Goal: Task Accomplishment & Management: Complete application form

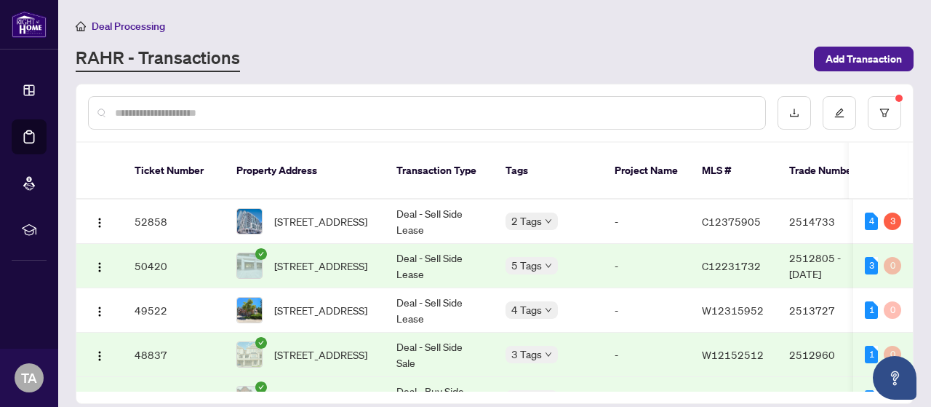
scroll to position [436, 0]
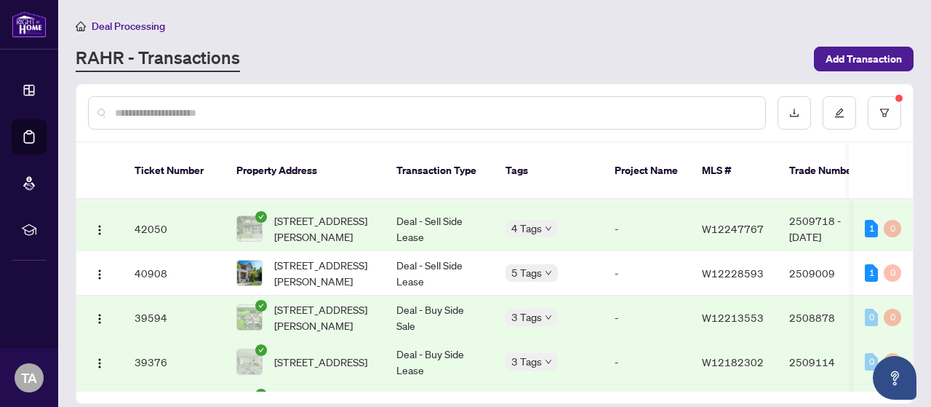
click at [284, 110] on input "text" at bounding box center [434, 113] width 639 height 16
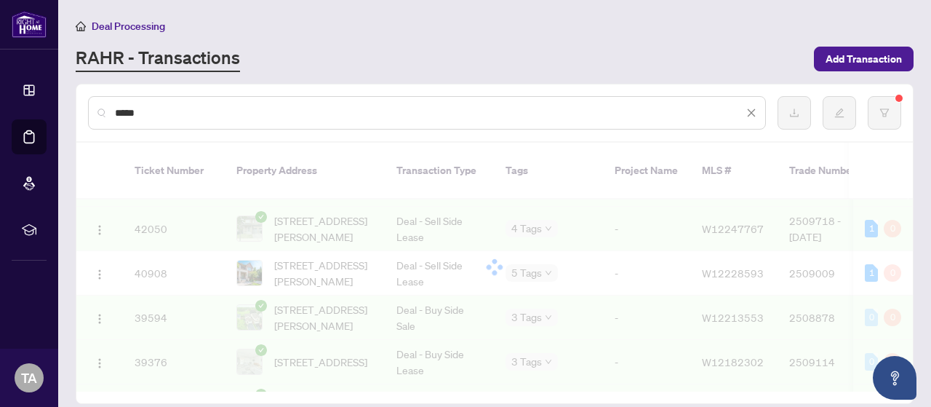
scroll to position [0, 0]
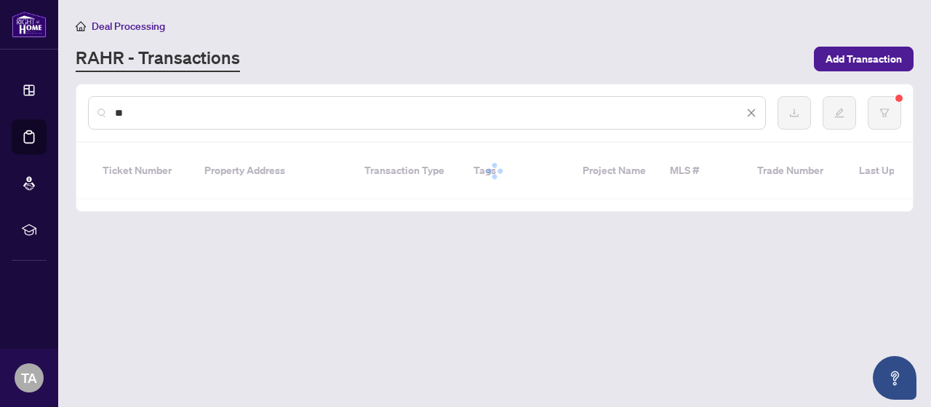
type input "*"
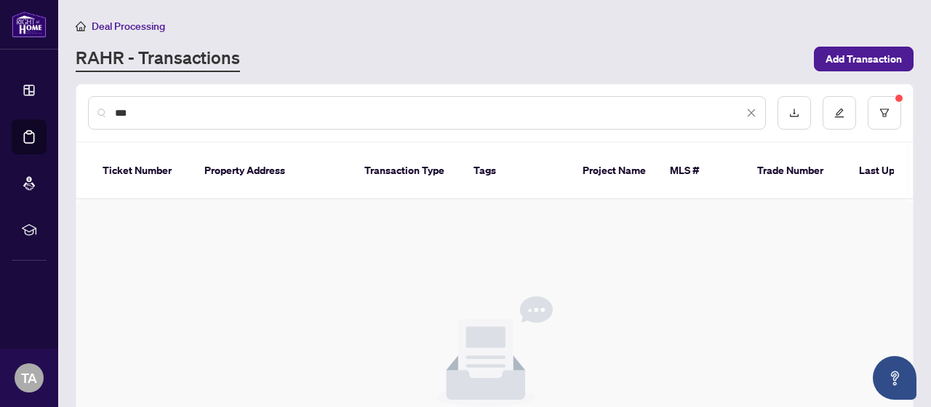
type input "***"
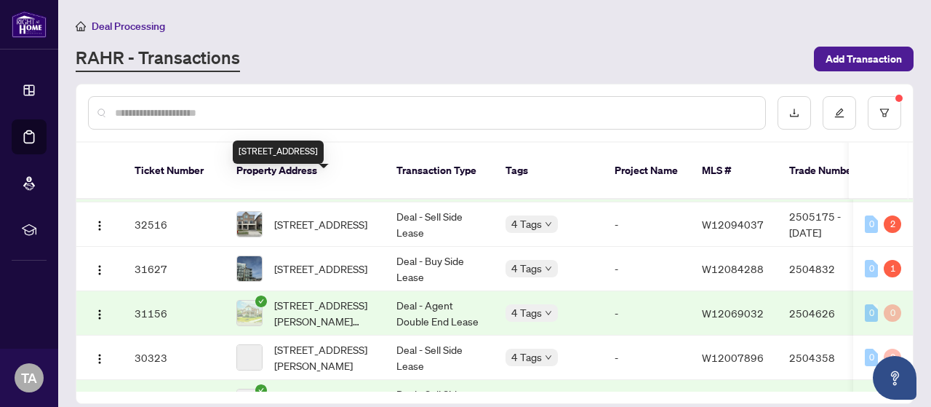
scroll to position [986, 0]
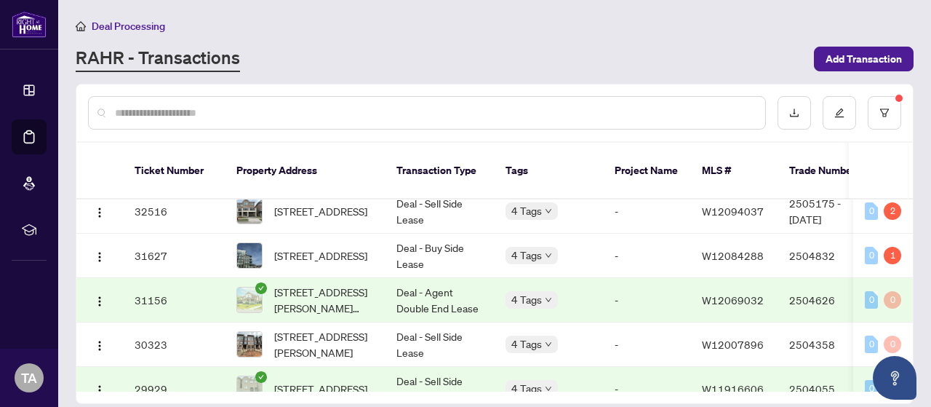
click at [276, 119] on input "text" at bounding box center [434, 113] width 639 height 16
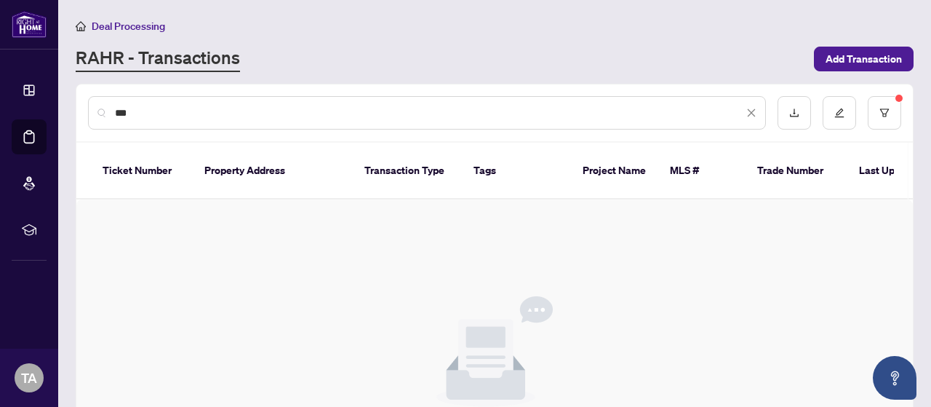
scroll to position [0, 0]
type input "*"
type input "***"
click at [885, 118] on button "button" at bounding box center [884, 112] width 33 height 33
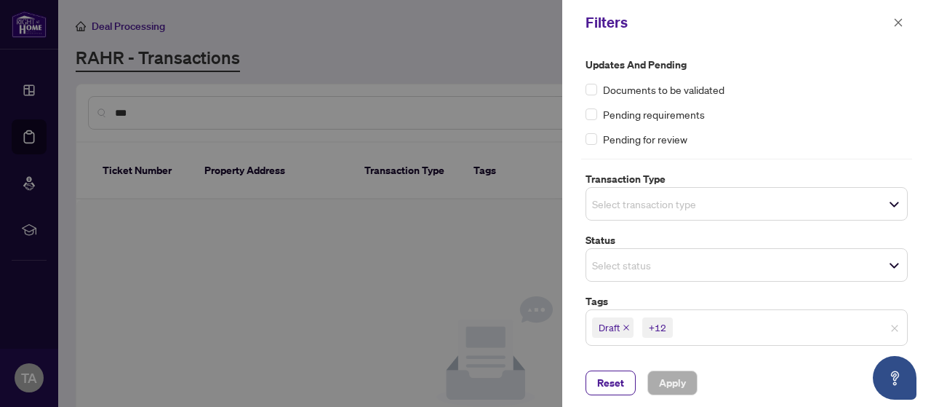
scroll to position [73, 0]
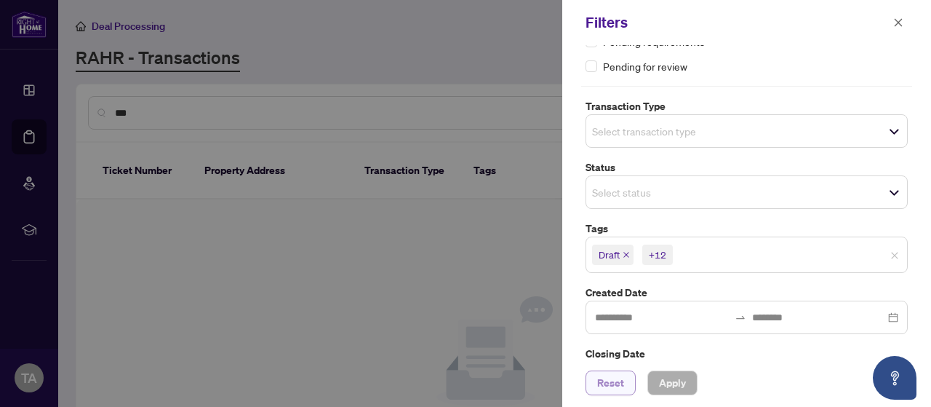
click at [621, 378] on span "Reset" at bounding box center [610, 382] width 27 height 23
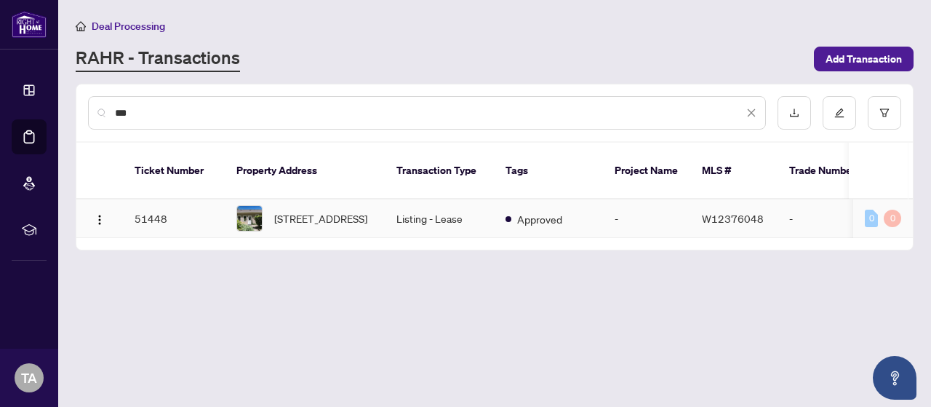
click at [391, 199] on td "Listing - Lease" at bounding box center [439, 218] width 109 height 39
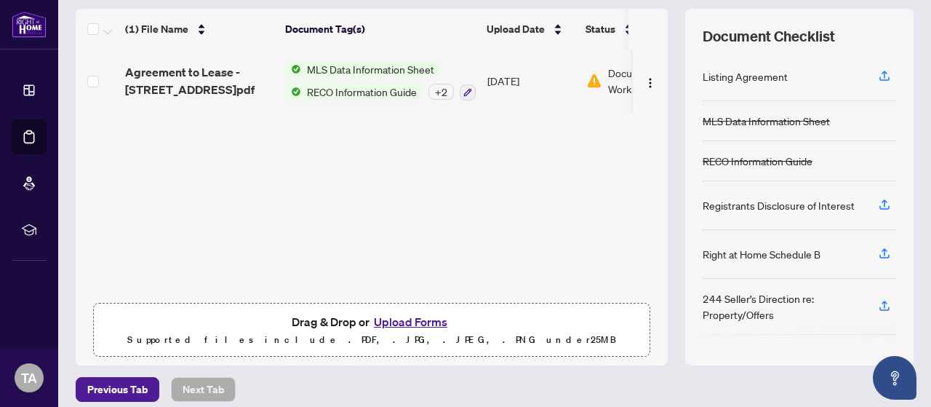
scroll to position [200, 0]
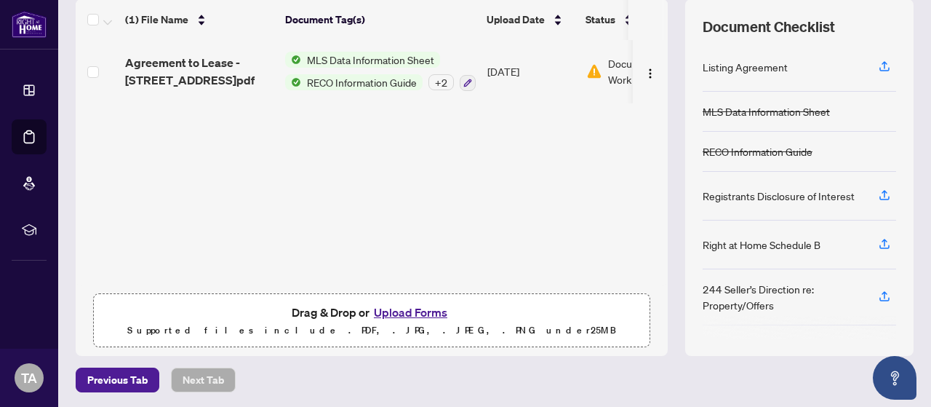
click at [406, 306] on button "Upload Forms" at bounding box center [411, 312] width 82 height 19
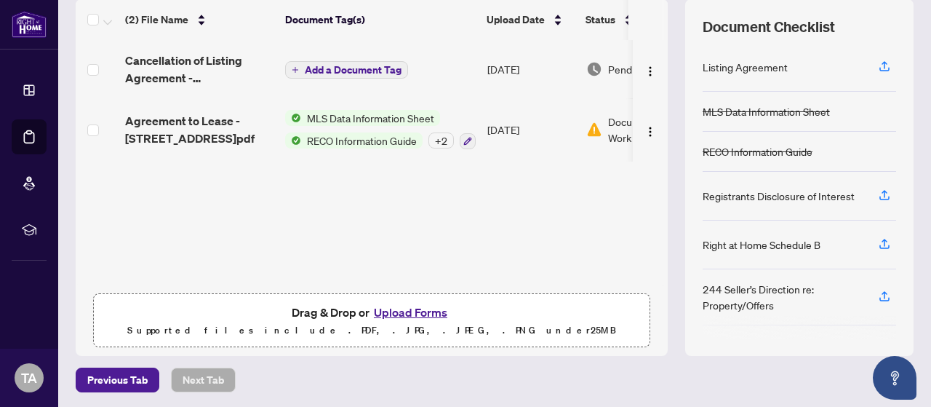
click at [386, 71] on span "Add a Document Tag" at bounding box center [353, 70] width 97 height 10
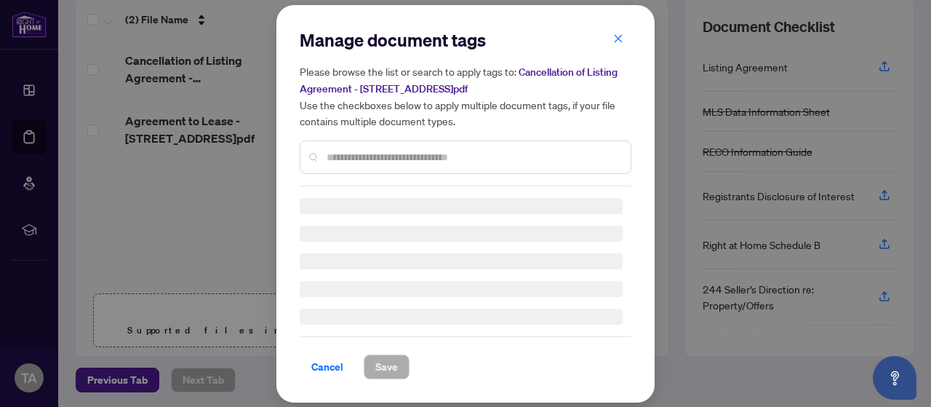
click at [616, 46] on h2 "Manage document tags" at bounding box center [466, 39] width 332 height 23
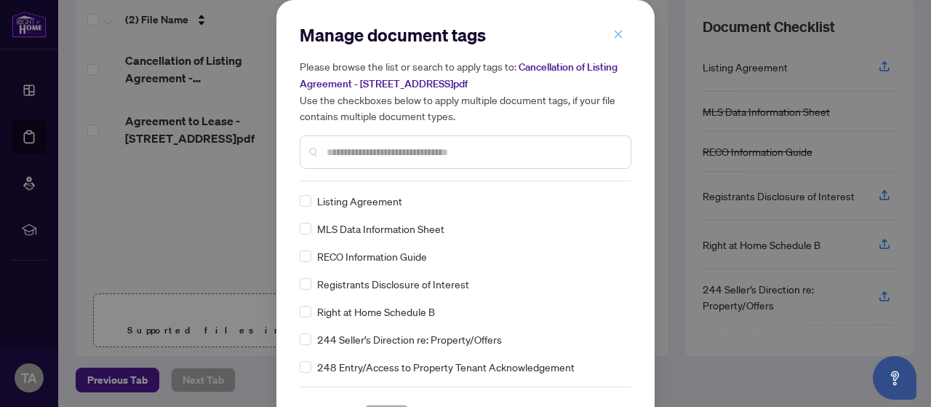
click at [613, 37] on icon "close" at bounding box center [618, 34] width 10 height 10
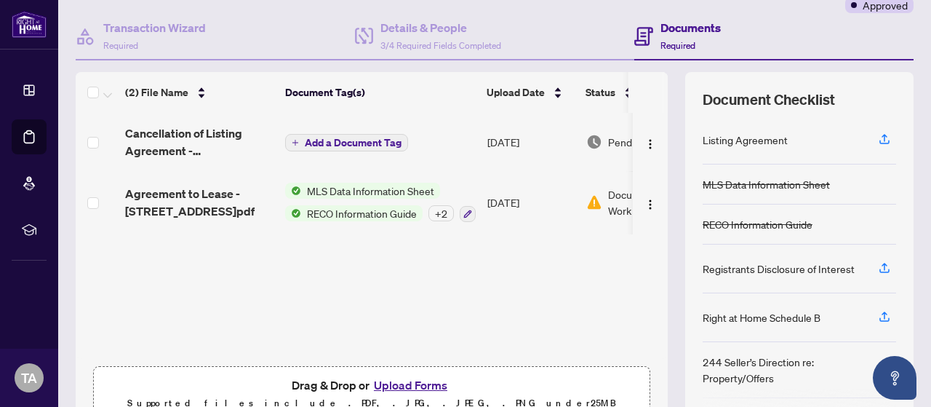
click at [591, 206] on img at bounding box center [594, 202] width 16 height 16
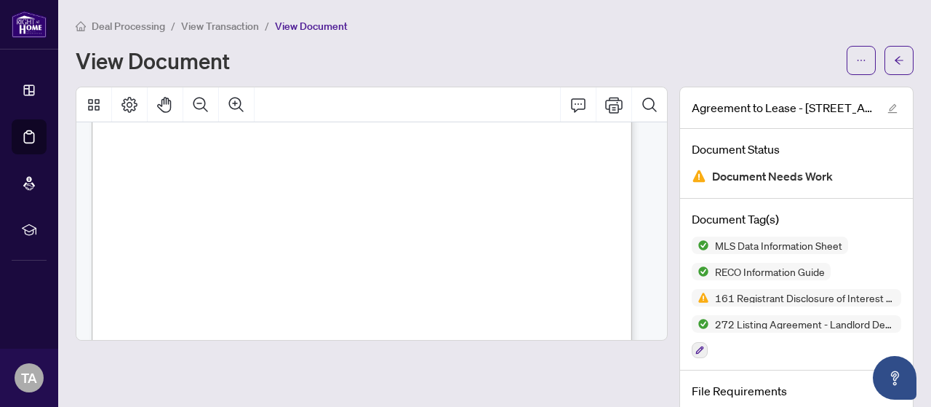
scroll to position [436, 0]
click at [894, 55] on icon "arrow-left" at bounding box center [899, 60] width 10 height 10
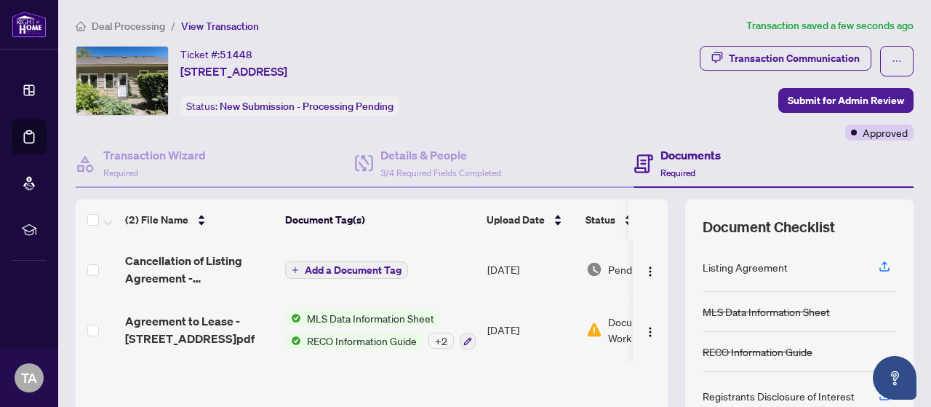
click at [314, 265] on span "Add a Document Tag" at bounding box center [353, 270] width 97 height 10
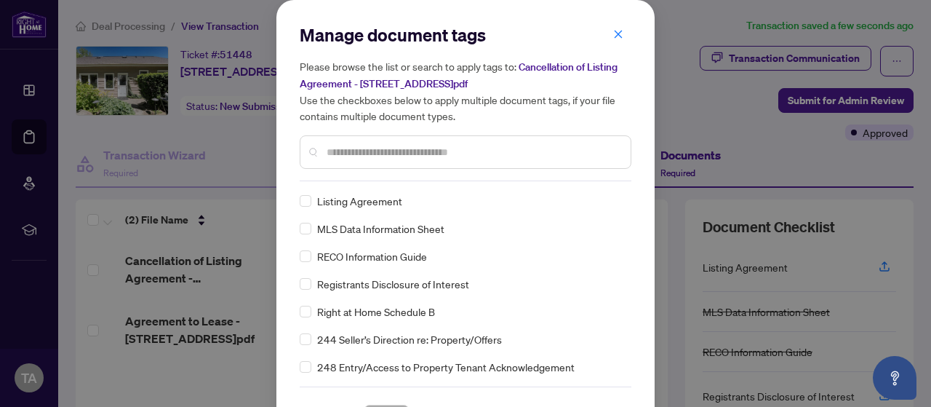
click at [340, 155] on input "text" at bounding box center [473, 152] width 292 height 16
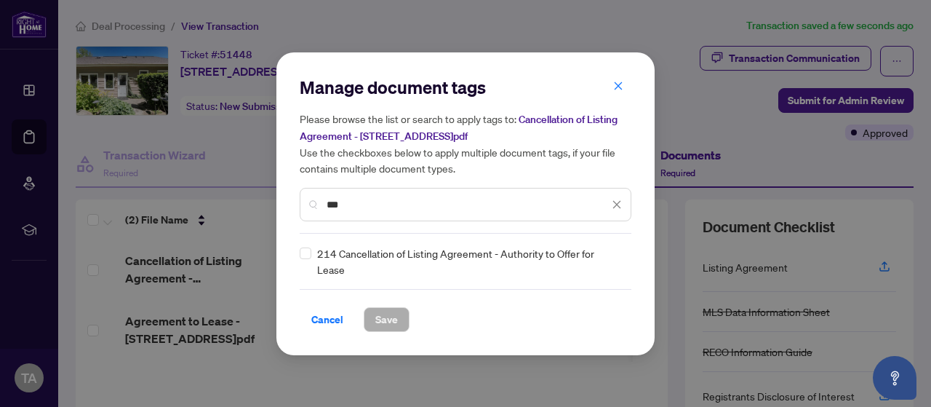
type input "***"
click at [383, 315] on span "Save" at bounding box center [386, 319] width 23 height 23
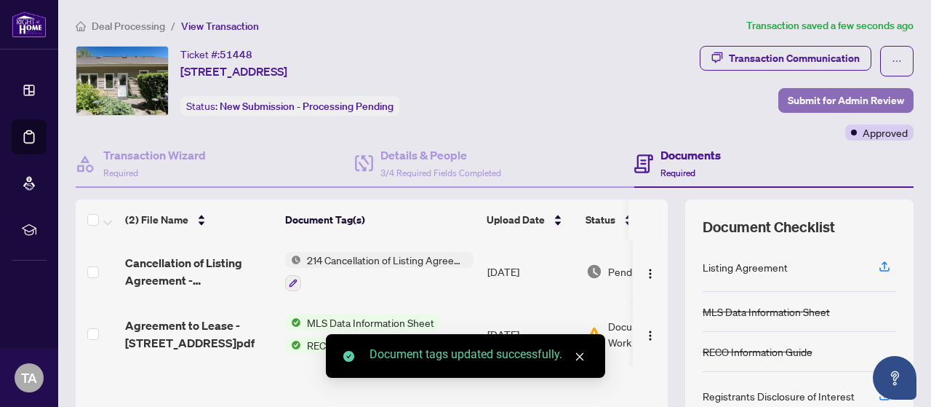
click at [826, 92] on span "Submit for Admin Review" at bounding box center [846, 100] width 116 height 23
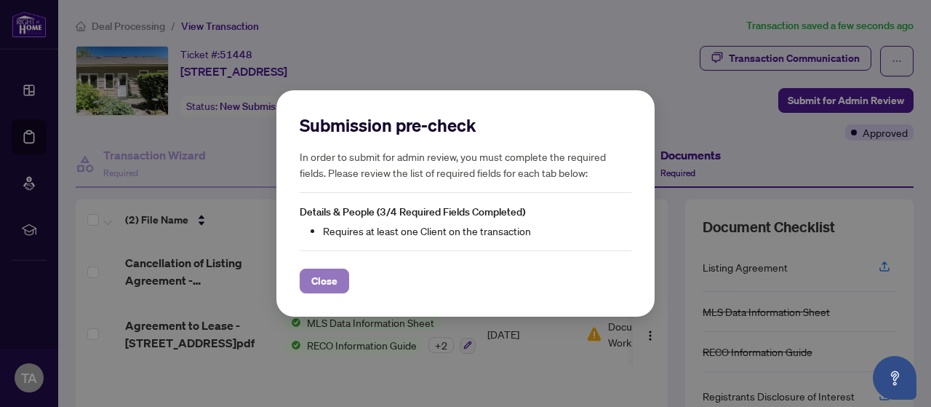
click at [332, 280] on span "Close" at bounding box center [324, 280] width 26 height 23
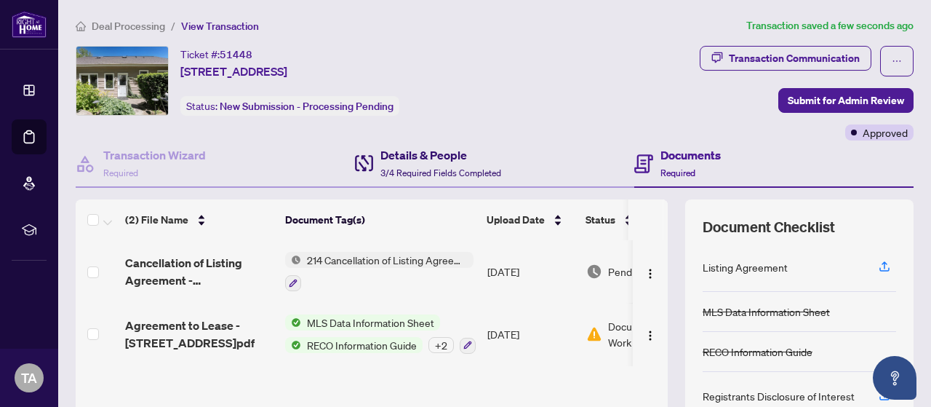
click at [426, 155] on h4 "Details & People" at bounding box center [440, 154] width 121 height 17
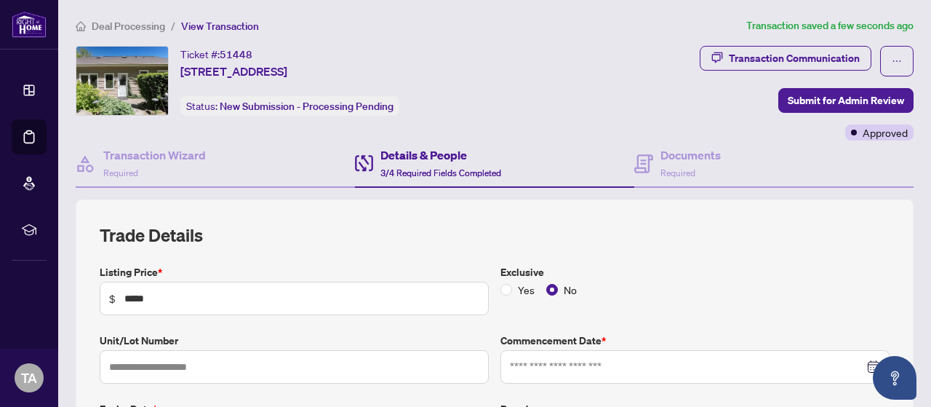
type input "**********"
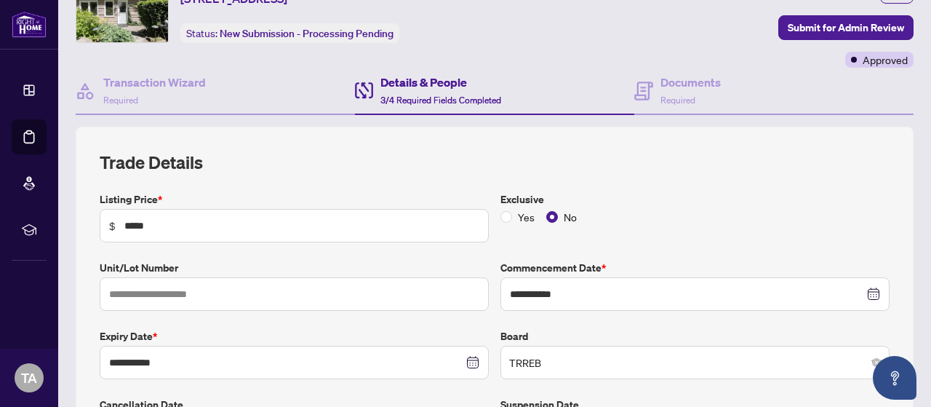
click at [148, 193] on label "Listing Price *" at bounding box center [294, 199] width 389 height 16
click at [582, 266] on label "Commencement Date *" at bounding box center [694, 268] width 389 height 16
click at [148, 332] on label "Expiry Date *" at bounding box center [294, 336] width 389 height 16
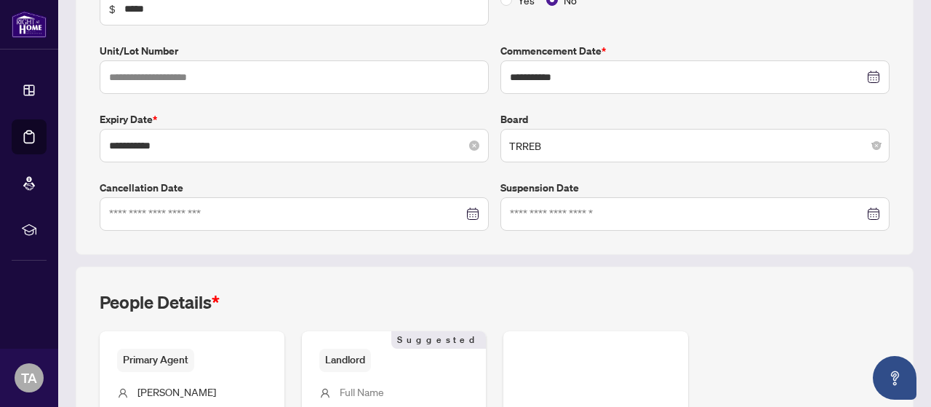
scroll to position [291, 0]
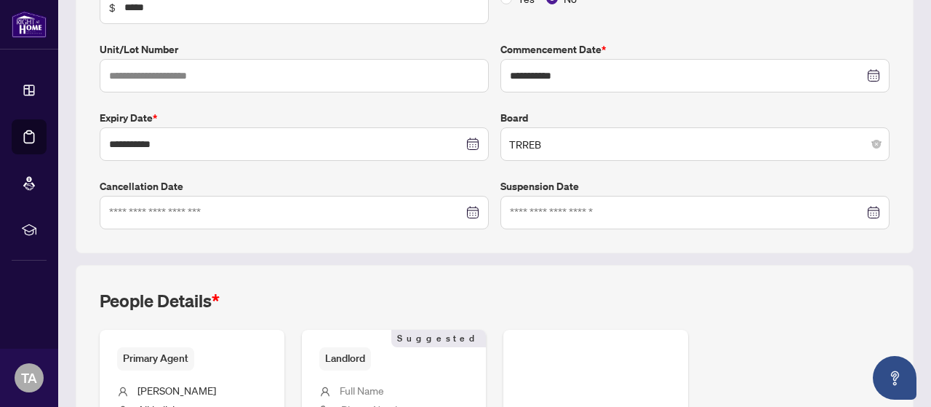
click at [220, 295] on span "*" at bounding box center [216, 301] width 8 height 22
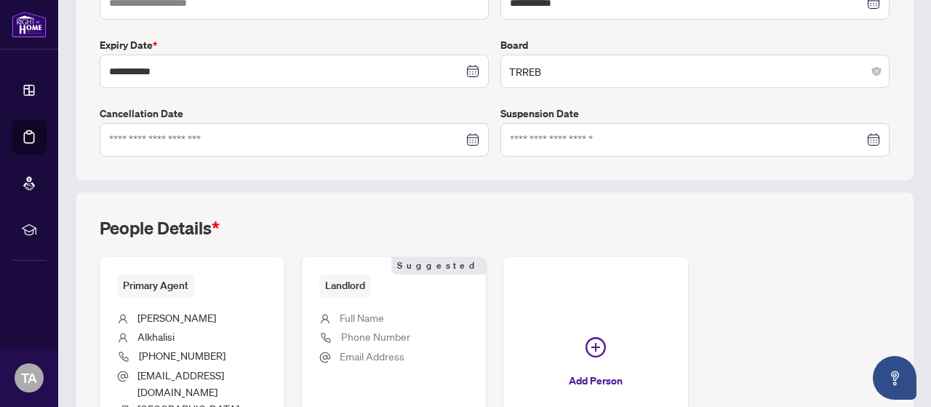
scroll to position [436, 0]
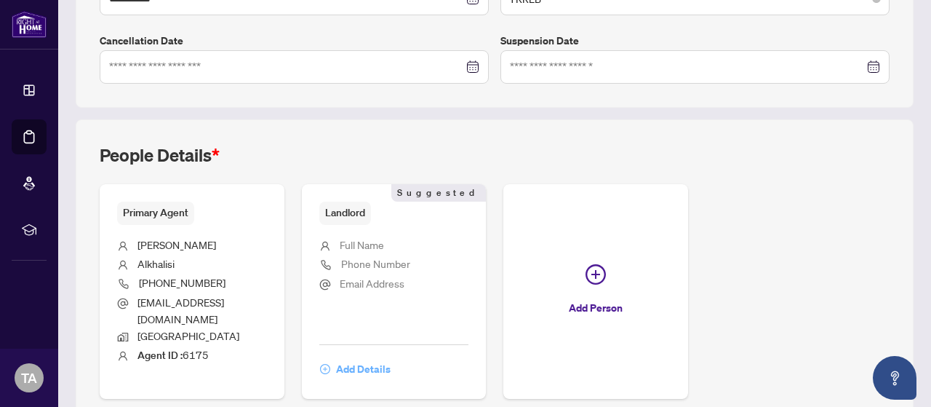
click at [391, 357] on span "Add Details" at bounding box center [363, 368] width 55 height 23
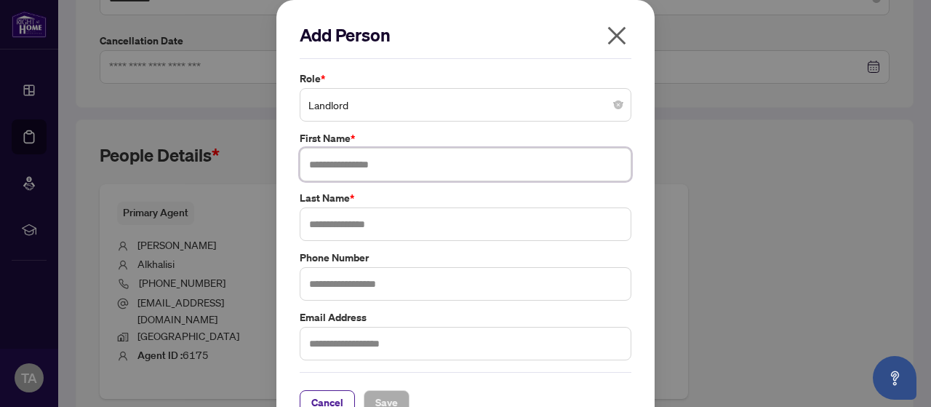
click at [351, 156] on input "text" at bounding box center [466, 164] width 332 height 33
type input "****"
type input "*********"
click at [394, 394] on button "Save" at bounding box center [387, 402] width 46 height 25
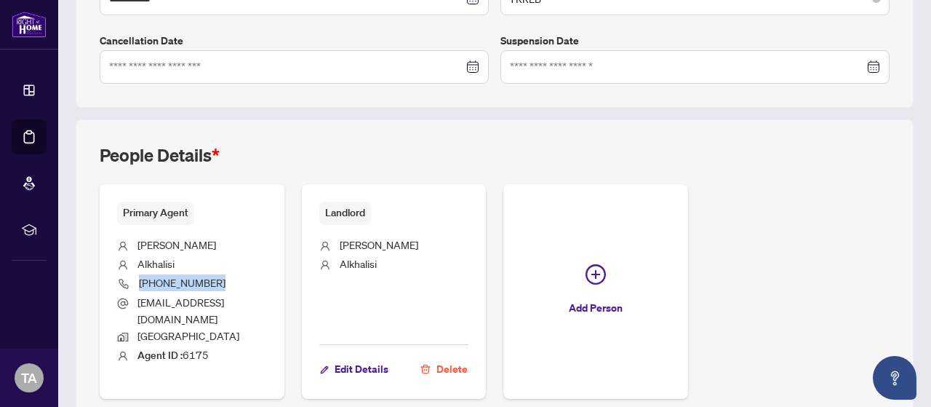
drag, startPoint x: 215, startPoint y: 278, endPoint x: 135, endPoint y: 281, distance: 80.8
click at [135, 281] on li "[PHONE_NUMBER]" at bounding box center [192, 284] width 150 height 20
copy span "[PHONE_NUMBER]"
click at [388, 357] on span "Edit Details" at bounding box center [362, 368] width 54 height 23
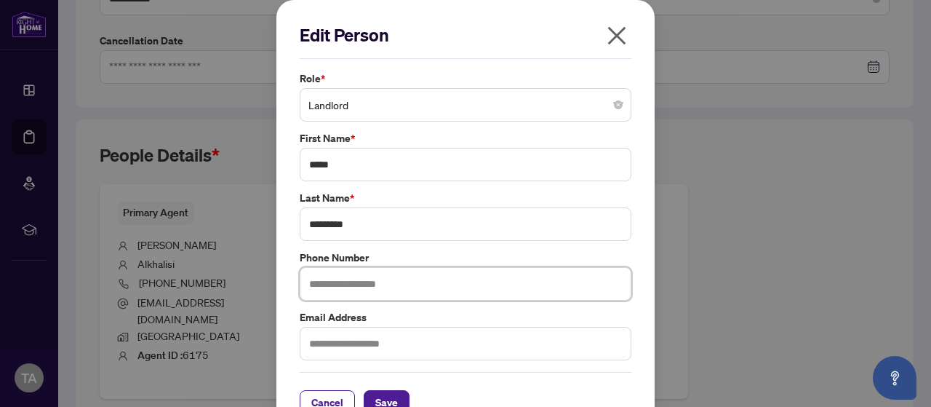
click at [354, 282] on input "text" at bounding box center [466, 283] width 332 height 33
paste input "**********"
type input "**********"
click at [383, 396] on span "Save" at bounding box center [386, 402] width 23 height 23
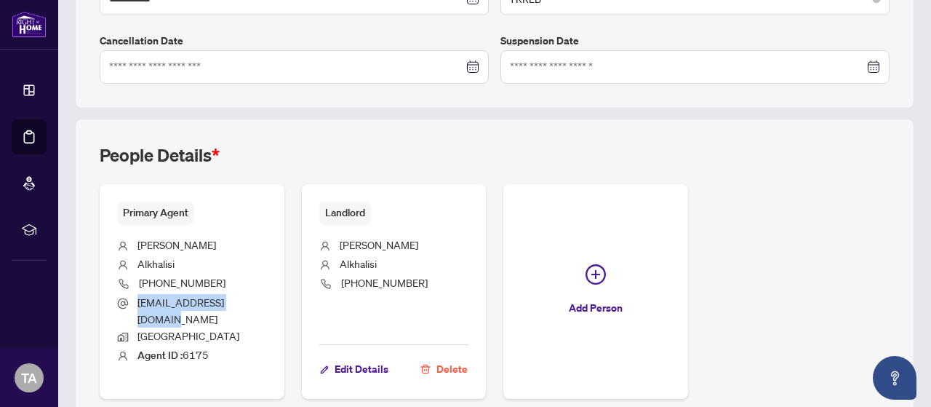
drag, startPoint x: 250, startPoint y: 300, endPoint x: 137, endPoint y: 299, distance: 113.5
click at [137, 299] on li "[EMAIL_ADDRESS][DOMAIN_NAME]" at bounding box center [192, 311] width 150 height 34
copy span "[EMAIL_ADDRESS][DOMAIN_NAME]"
click at [388, 357] on span "Edit Details" at bounding box center [362, 368] width 54 height 23
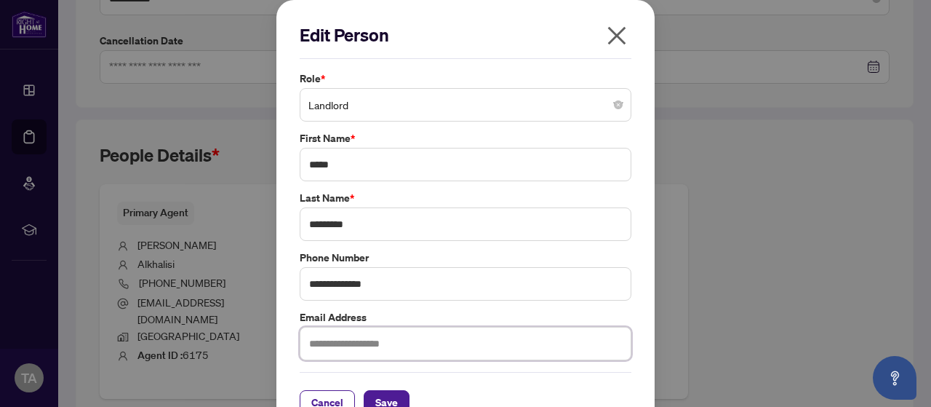
click at [339, 338] on input "text" at bounding box center [466, 343] width 332 height 33
paste input "**********"
type input "**********"
click at [396, 390] on button "Save" at bounding box center [387, 402] width 46 height 25
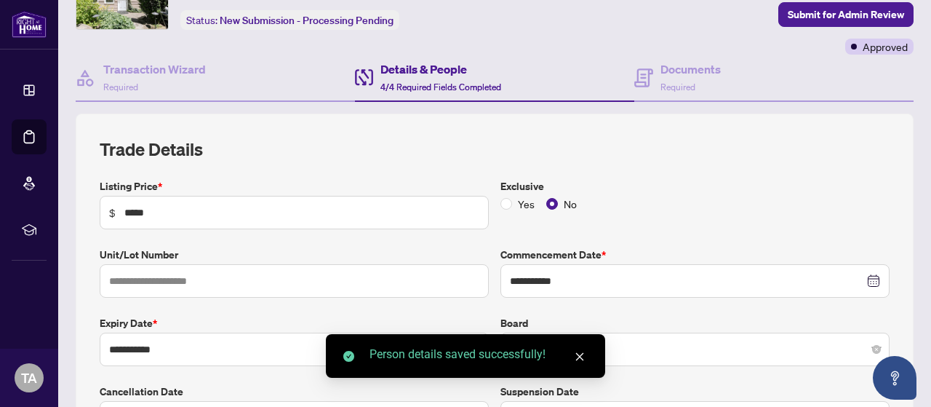
scroll to position [73, 0]
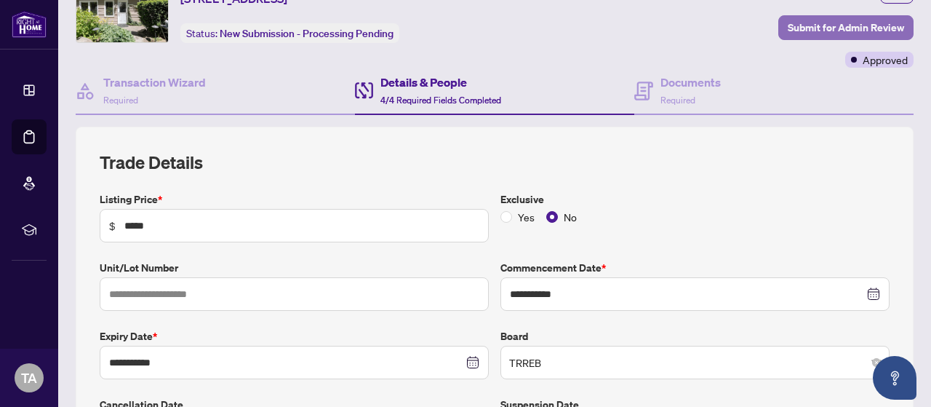
click at [854, 27] on span "Submit for Admin Review" at bounding box center [846, 27] width 116 height 23
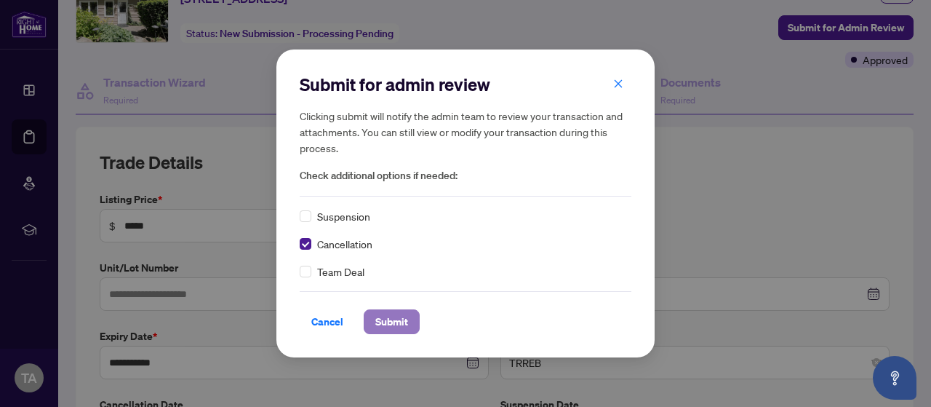
click at [380, 315] on span "Submit" at bounding box center [391, 321] width 33 height 23
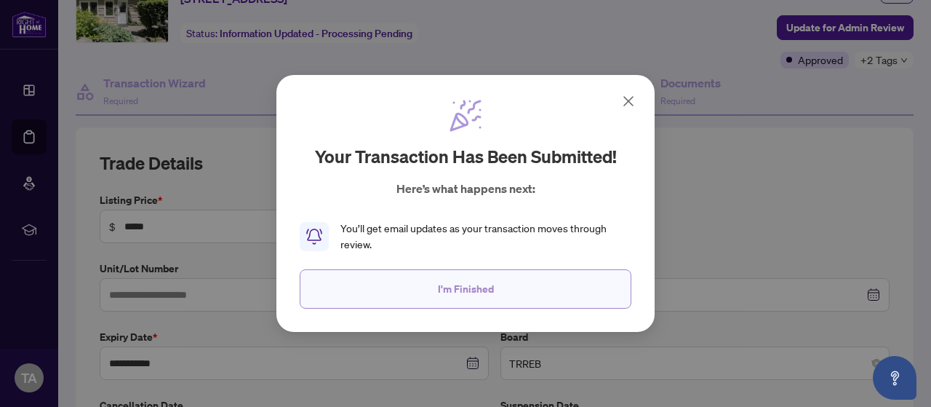
click at [450, 291] on span "I'm Finished" at bounding box center [466, 288] width 56 height 23
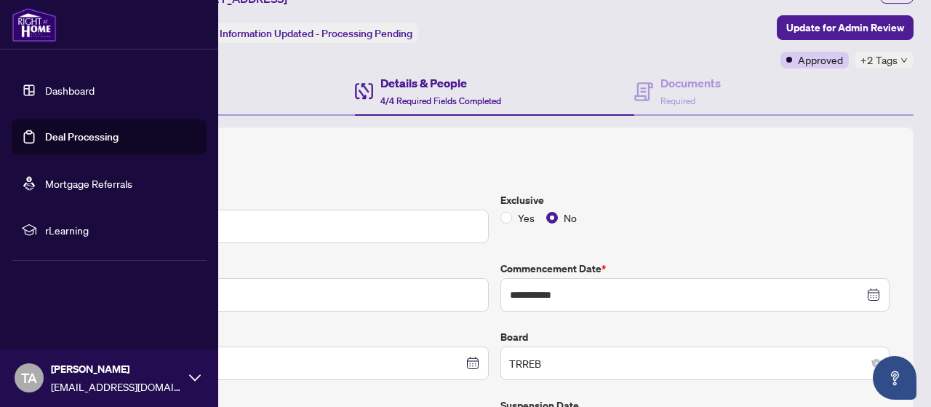
click at [45, 143] on link "Deal Processing" at bounding box center [81, 136] width 73 height 13
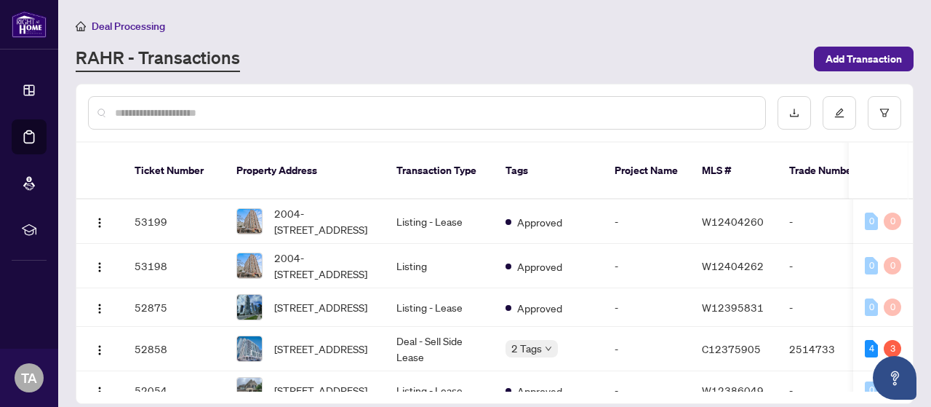
click at [271, 120] on div at bounding box center [427, 112] width 678 height 33
click at [268, 115] on input "text" at bounding box center [434, 113] width 639 height 16
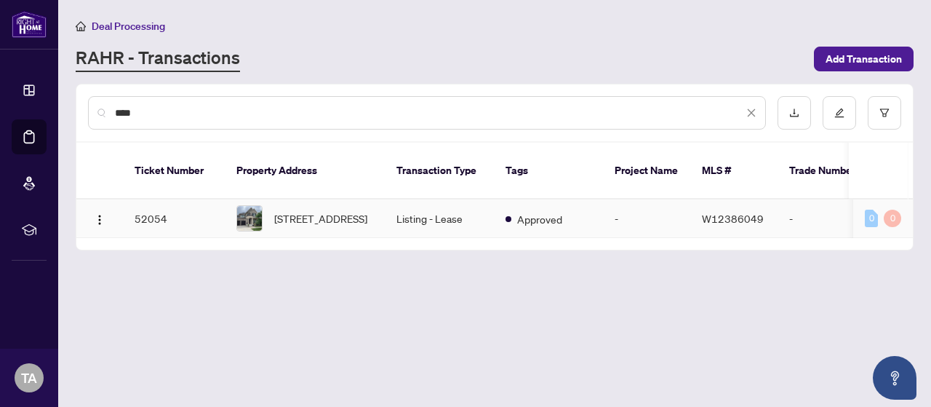
type input "****"
click at [355, 210] on span "[STREET_ADDRESS]" at bounding box center [320, 218] width 93 height 16
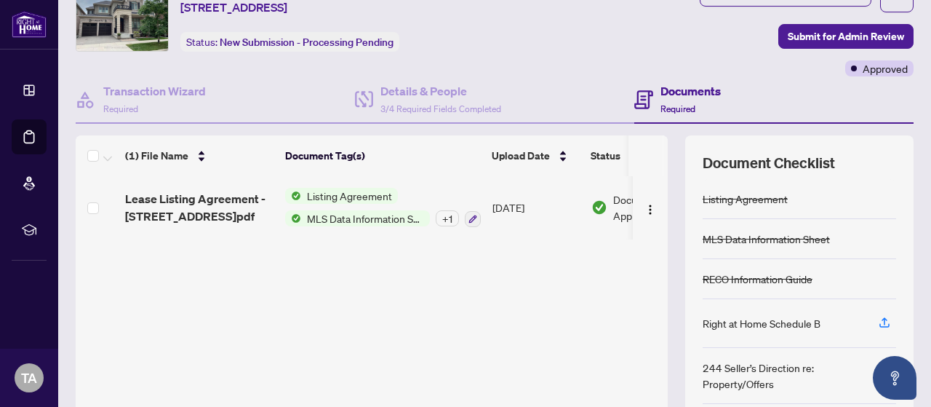
scroll to position [200, 0]
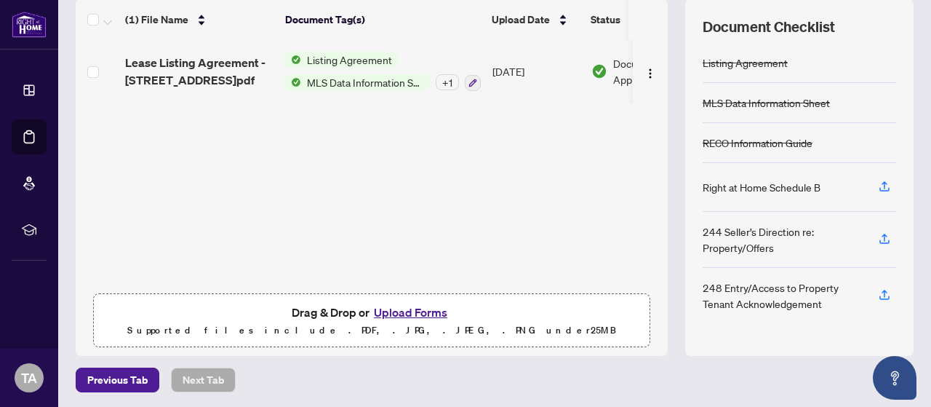
click at [420, 309] on button "Upload Forms" at bounding box center [411, 312] width 82 height 19
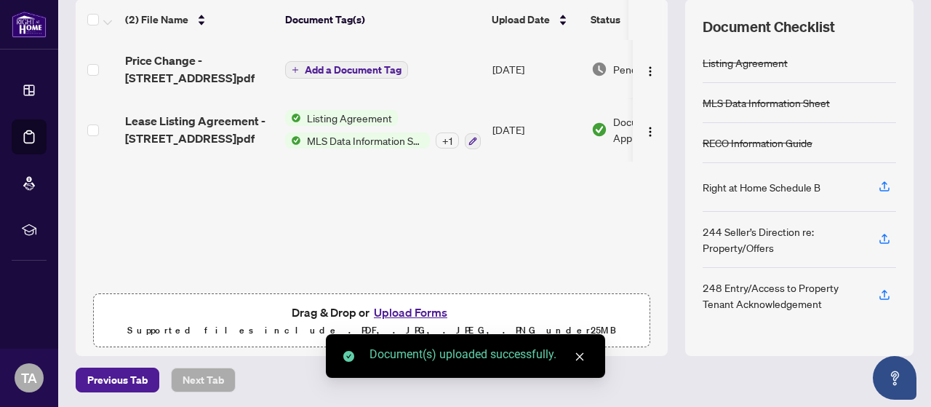
click at [316, 65] on span "Add a Document Tag" at bounding box center [353, 70] width 97 height 10
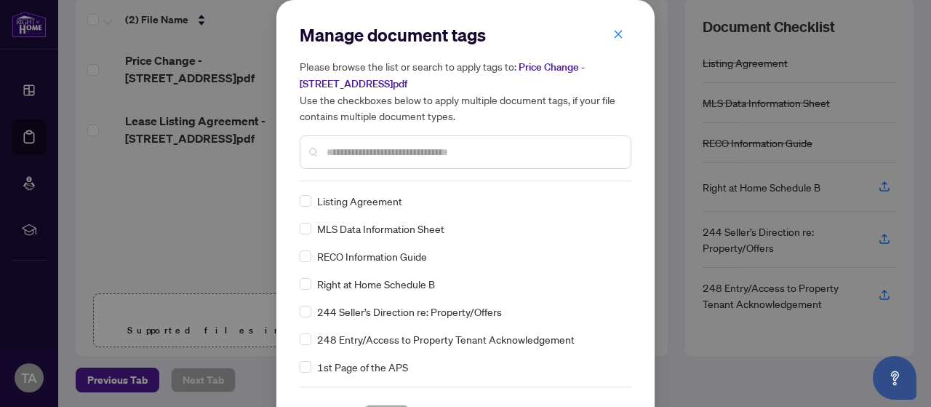
click at [484, 153] on input "text" at bounding box center [473, 152] width 292 height 16
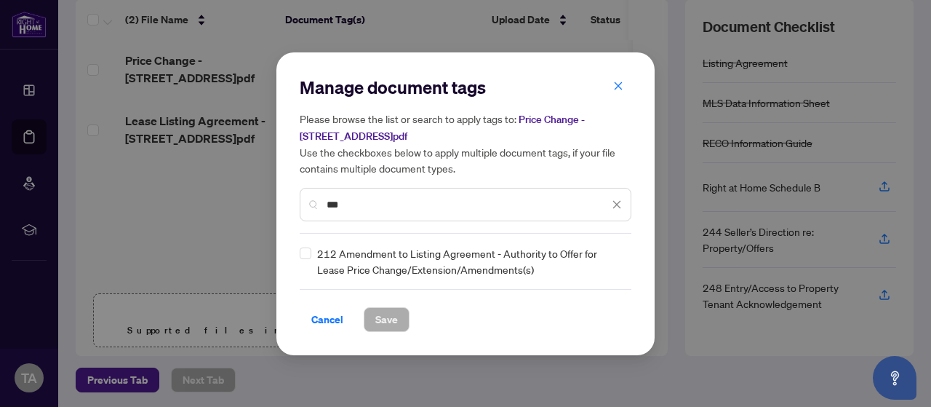
type input "***"
click at [390, 311] on span "Save" at bounding box center [386, 319] width 23 height 23
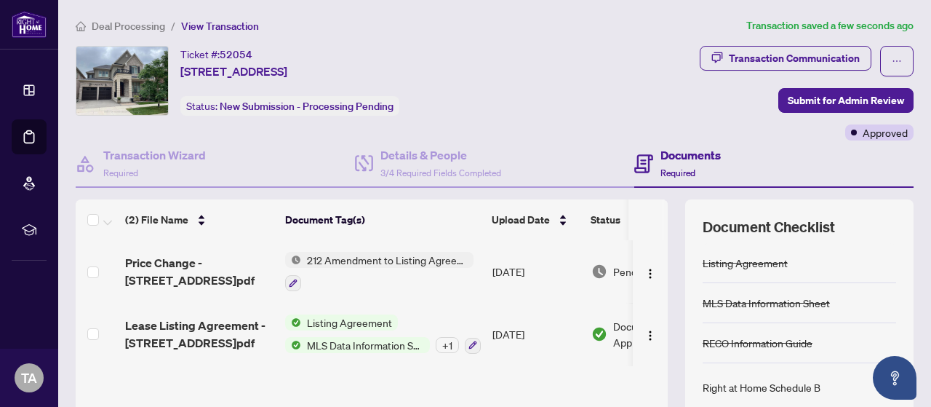
scroll to position [0, 0]
click at [447, 175] on span "3/4 Required Fields Completed" at bounding box center [440, 172] width 121 height 11
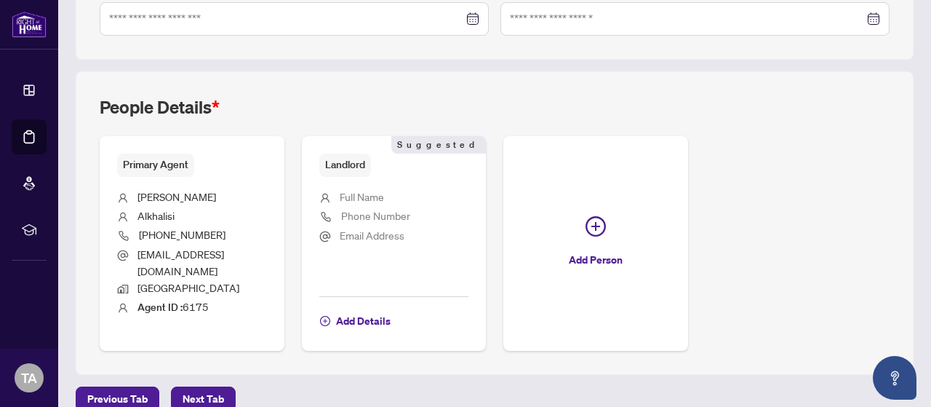
scroll to position [486, 0]
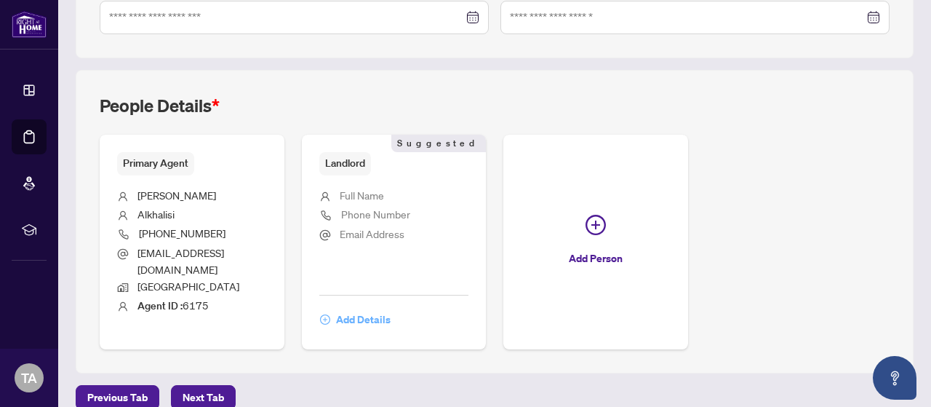
click at [391, 308] on span "Add Details" at bounding box center [363, 319] width 55 height 23
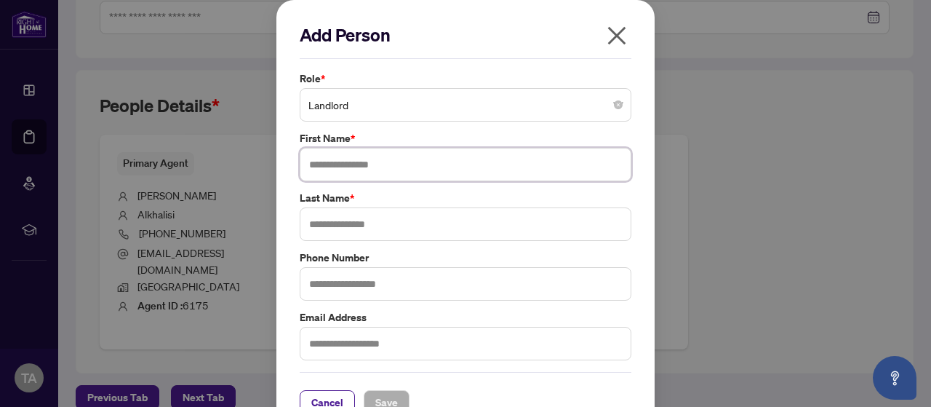
click at [367, 165] on input "text" at bounding box center [466, 164] width 332 height 33
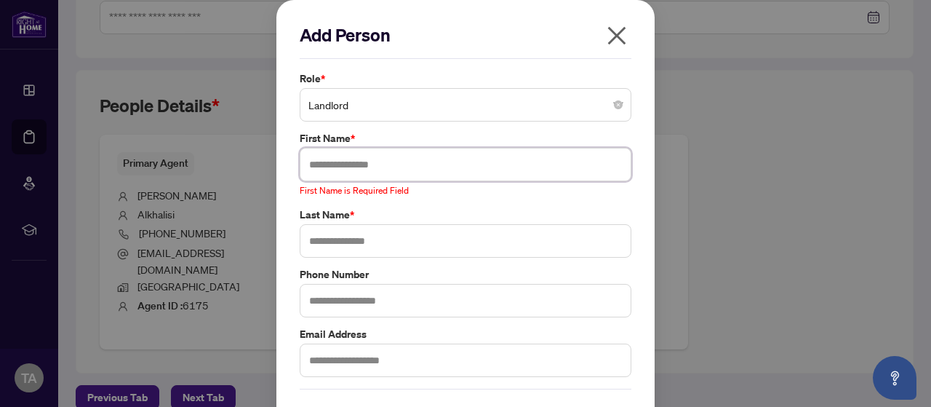
click at [381, 151] on input "text" at bounding box center [466, 164] width 332 height 33
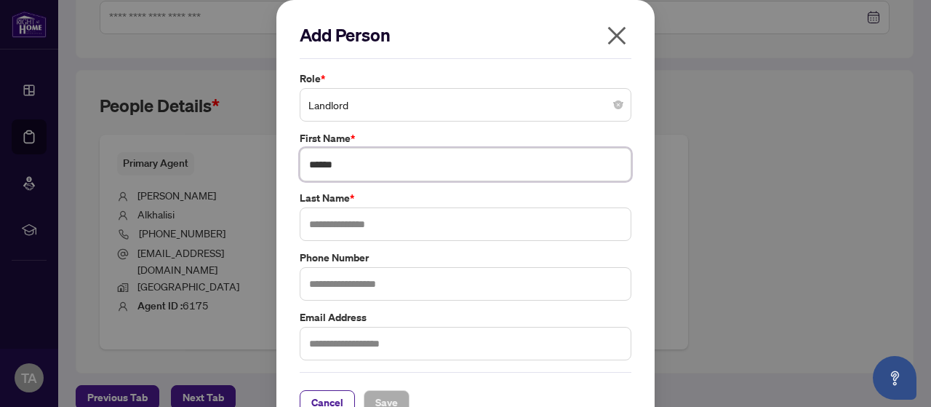
type input "******"
type input "*******"
click at [313, 282] on input "text" at bounding box center [466, 283] width 332 height 33
click at [422, 380] on div "Cancel Save" at bounding box center [466, 393] width 332 height 43
click at [390, 391] on span "Save" at bounding box center [386, 402] width 23 height 23
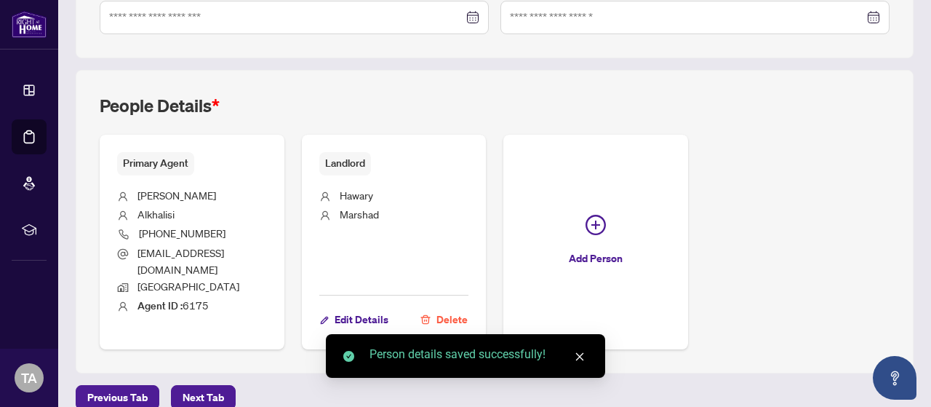
click at [577, 356] on icon "close" at bounding box center [580, 356] width 10 height 10
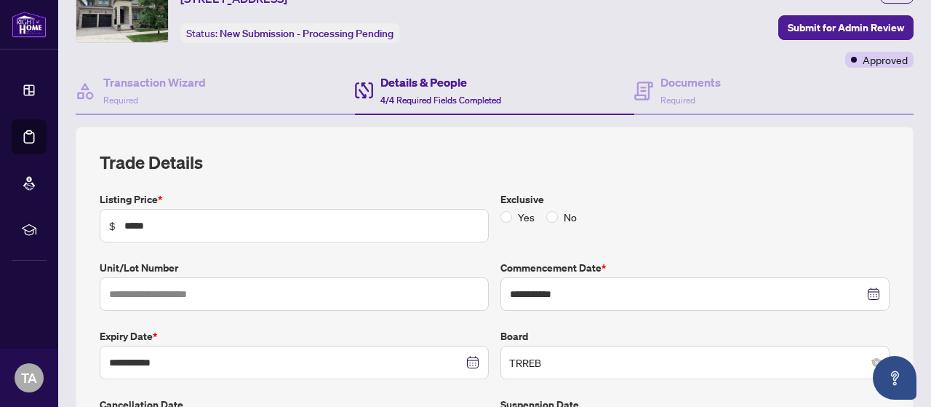
scroll to position [0, 0]
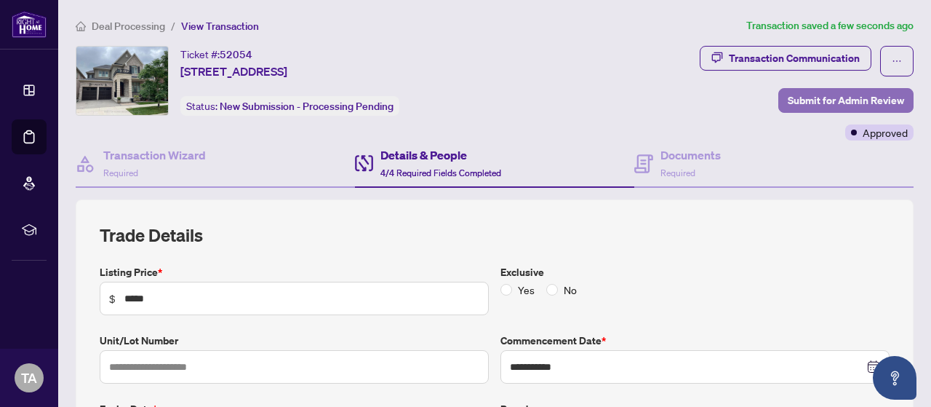
click at [850, 98] on span "Submit for Admin Review" at bounding box center [846, 100] width 116 height 23
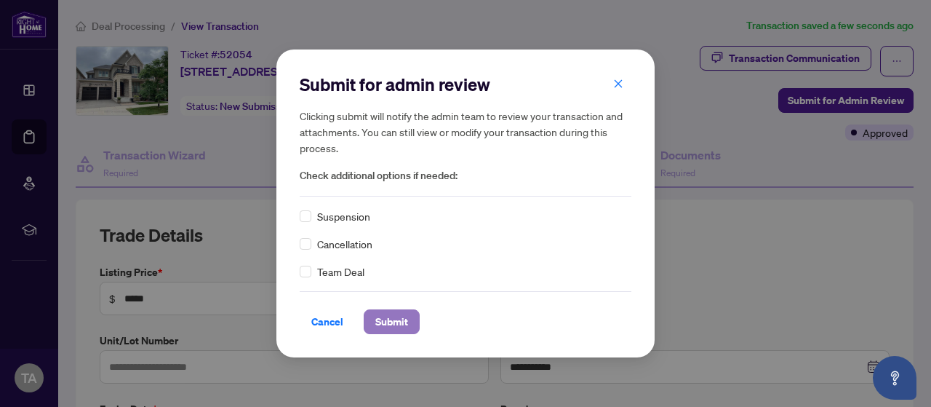
click at [393, 325] on span "Submit" at bounding box center [391, 321] width 33 height 23
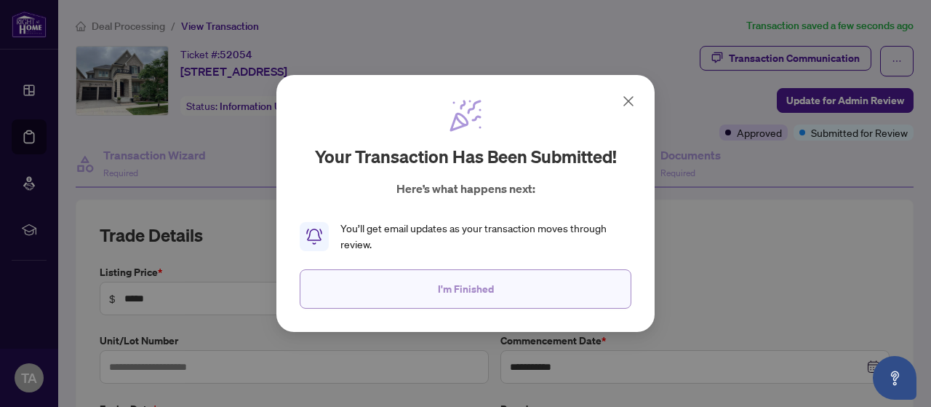
click at [420, 295] on button "I'm Finished" at bounding box center [466, 288] width 332 height 39
